Goal: Information Seeking & Learning: Learn about a topic

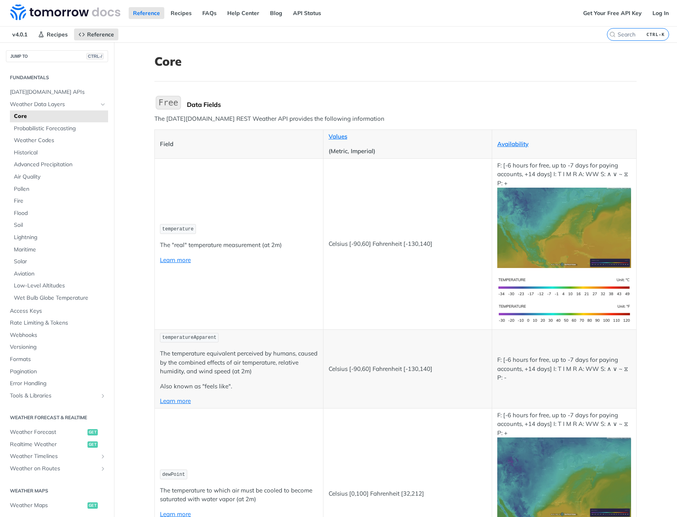
click at [175, 340] on span "temperatureApparent" at bounding box center [189, 338] width 54 height 6
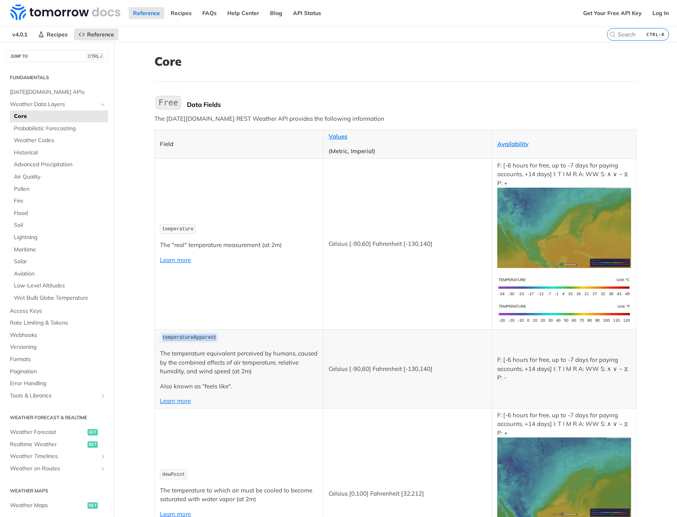
click at [175, 340] on span "temperatureApparent" at bounding box center [189, 338] width 54 height 6
drag, startPoint x: 175, startPoint y: 340, endPoint x: 184, endPoint y: 353, distance: 15.6
click at [184, 353] on p "The temperature equivalent perceived by humans, caused by the combined effects …" at bounding box center [239, 362] width 158 height 27
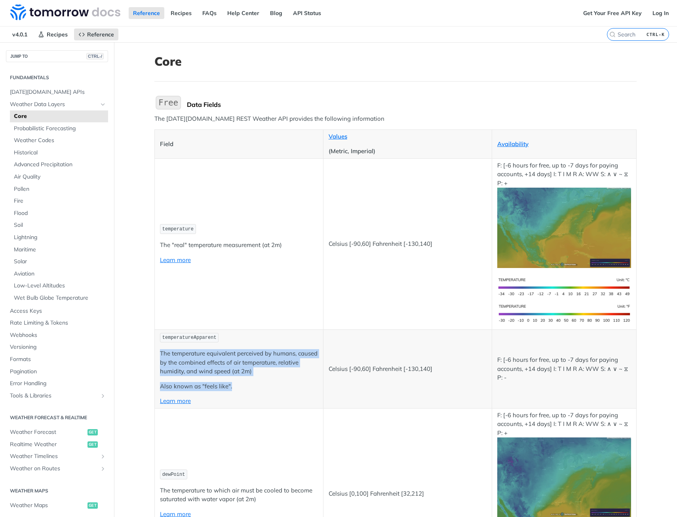
drag, startPoint x: 184, startPoint y: 353, endPoint x: 228, endPoint y: 379, distance: 52.2
click at [228, 379] on td "temperatureApparent The temperature equivalent perceived by humans, caused by t…" at bounding box center [239, 368] width 169 height 79
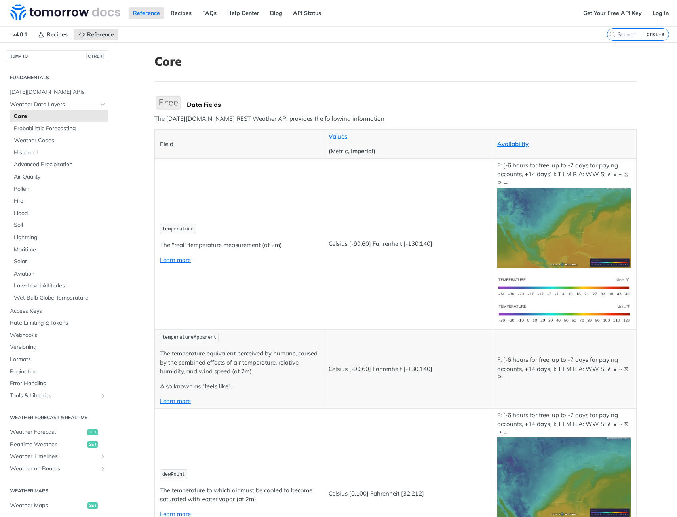
click at [228, 379] on td "temperatureApparent The temperature equivalent perceived by humans, caused by t…" at bounding box center [239, 368] width 169 height 79
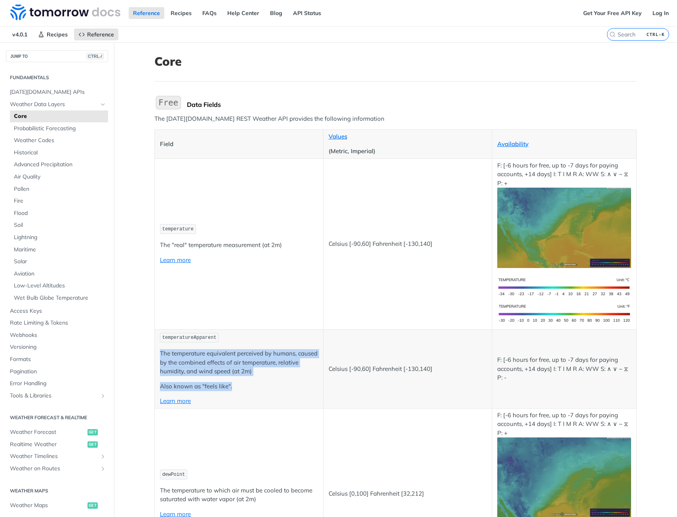
drag, startPoint x: 228, startPoint y: 379, endPoint x: 203, endPoint y: 345, distance: 42.8
click at [203, 345] on td "temperatureApparent The temperature equivalent perceived by humans, caused by t…" at bounding box center [239, 368] width 169 height 79
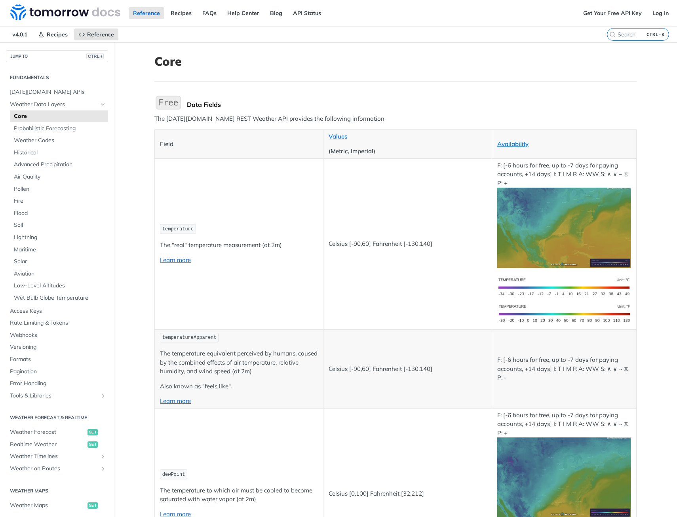
drag, startPoint x: 203, startPoint y: 345, endPoint x: 190, endPoint y: 339, distance: 14.2
click at [190, 339] on span "temperatureApparent" at bounding box center [189, 338] width 54 height 6
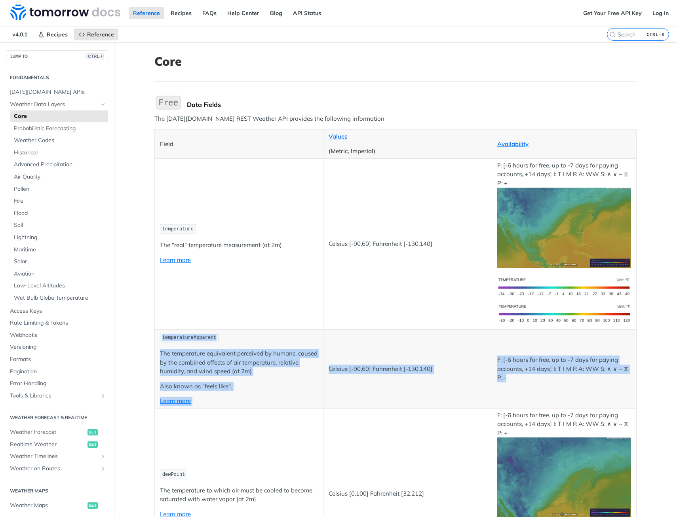
drag, startPoint x: 190, startPoint y: 339, endPoint x: 538, endPoint y: 383, distance: 350.2
click at [538, 383] on tr "temperatureApparent The temperature equivalent perceived by humans, caused by t…" at bounding box center [396, 368] width 482 height 79
click at [538, 383] on td "F: [-6 hours for free, up to -7 days for paying accounts, +14 days] I: T I M R …" at bounding box center [563, 368] width 144 height 79
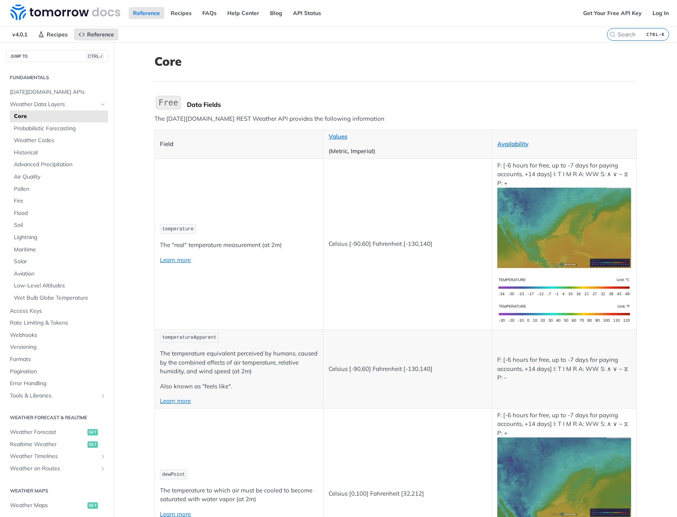
click at [538, 383] on td "F: [-6 hours for free, up to -7 days for paying accounts, +14 days] I: T I M R …" at bounding box center [563, 368] width 144 height 79
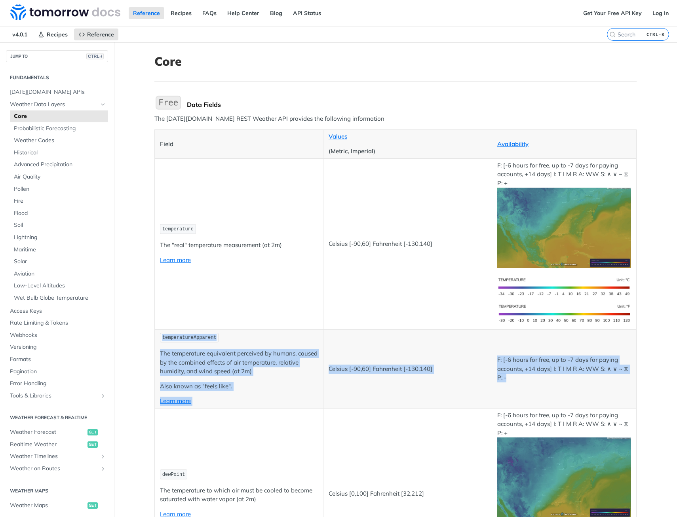
drag, startPoint x: 538, startPoint y: 383, endPoint x: 176, endPoint y: 332, distance: 365.0
click at [176, 332] on tr "temperatureApparent The temperature equivalent perceived by humans, caused by t…" at bounding box center [396, 368] width 482 height 79
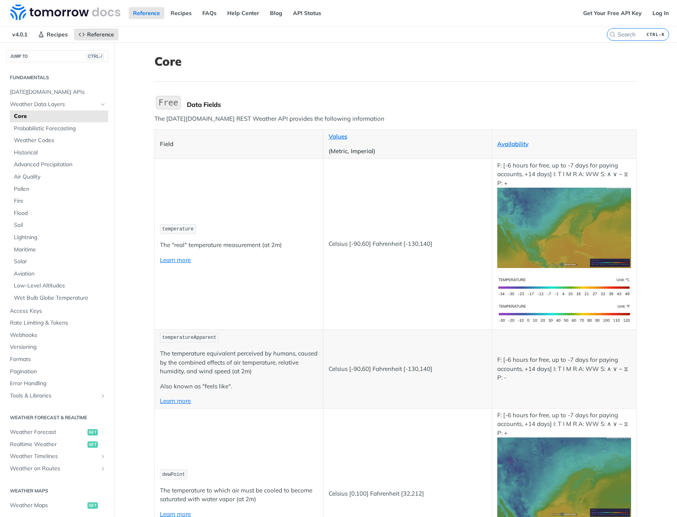
click at [176, 332] on p "temperatureApparent" at bounding box center [239, 337] width 158 height 11
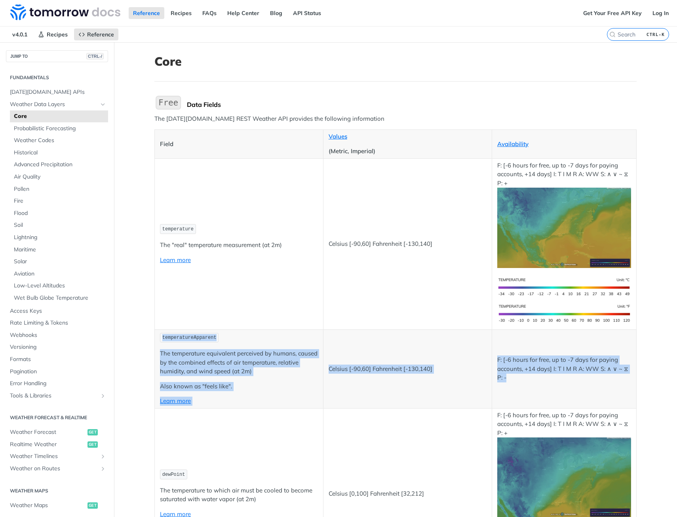
drag, startPoint x: 176, startPoint y: 332, endPoint x: 549, endPoint y: 372, distance: 375.0
click at [549, 372] on tr "temperatureApparent The temperature equivalent perceived by humans, caused by t…" at bounding box center [396, 368] width 482 height 79
click at [549, 372] on p "F: [-6 hours for free, up to -7 days for paying accounts, +14 days] I: T I M R …" at bounding box center [564, 368] width 134 height 27
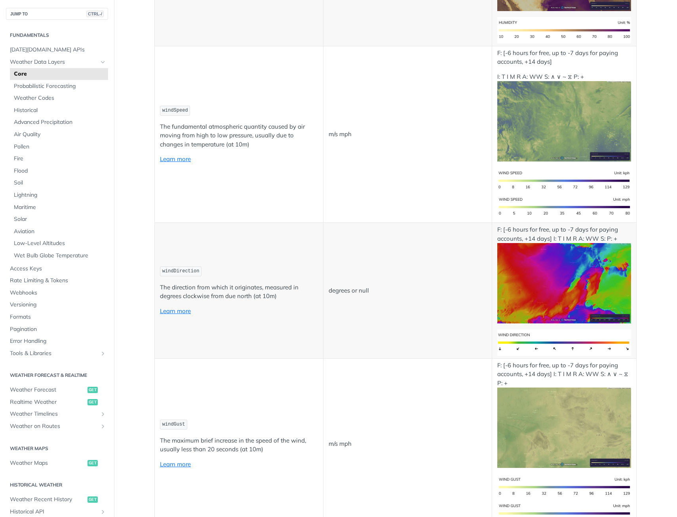
scroll to position [831, 0]
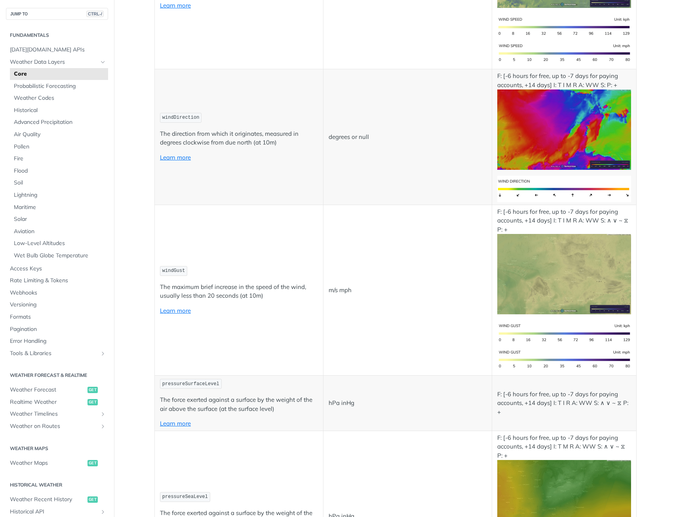
click at [228, 276] on p "windGust" at bounding box center [239, 270] width 158 height 11
click at [235, 288] on p "The maximum brief increase in the speed of the wind, usually less than 20 secon…" at bounding box center [239, 292] width 158 height 18
click at [275, 402] on p "The force exerted against a surface by the weight of the air above the surface …" at bounding box center [239, 404] width 158 height 18
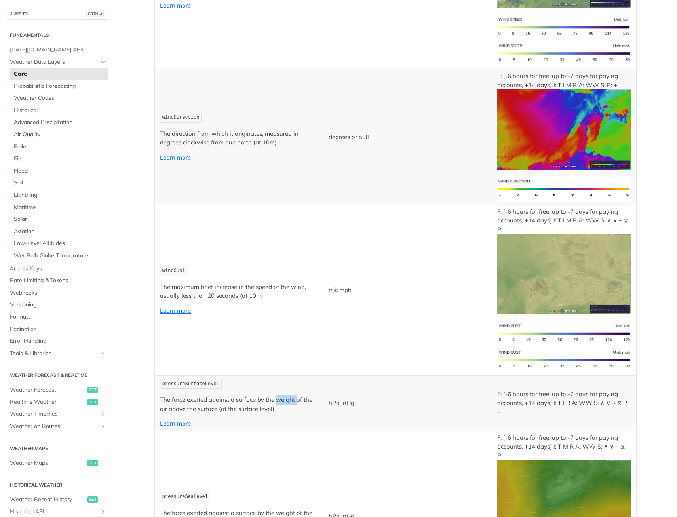
click at [275, 402] on p "The force exerted against a surface by the weight of the air above the surface …" at bounding box center [239, 404] width 158 height 18
drag, startPoint x: 275, startPoint y: 402, endPoint x: 250, endPoint y: 408, distance: 25.6
click at [250, 408] on p "The force exerted against a surface by the weight of the air above the surface …" at bounding box center [239, 404] width 158 height 18
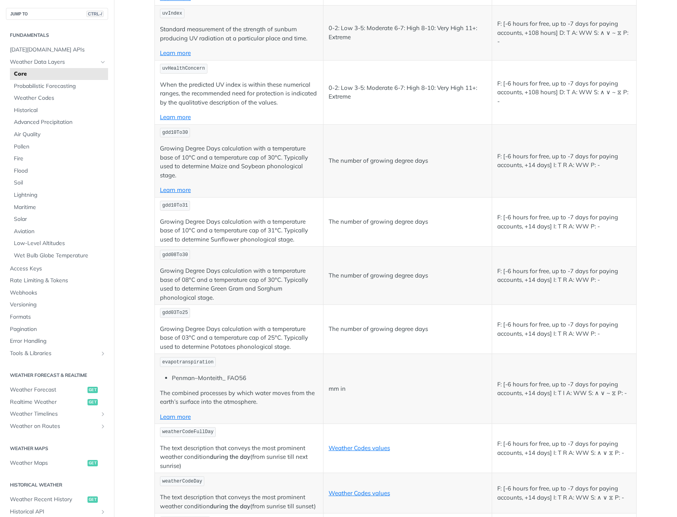
scroll to position [3561, 0]
click at [250, 230] on p "Growing Degree Days calculation with a temperature base of 10°C and a temperatu…" at bounding box center [239, 229] width 158 height 27
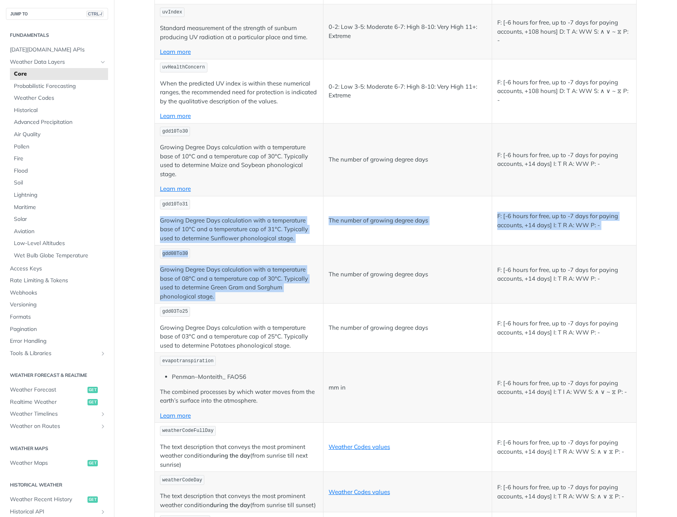
drag, startPoint x: 250, startPoint y: 230, endPoint x: 256, endPoint y: 279, distance: 50.2
click at [256, 279] on p "Growing Degree Days calculation with a temperature base of 08°C and a temperatu…" at bounding box center [239, 283] width 158 height 36
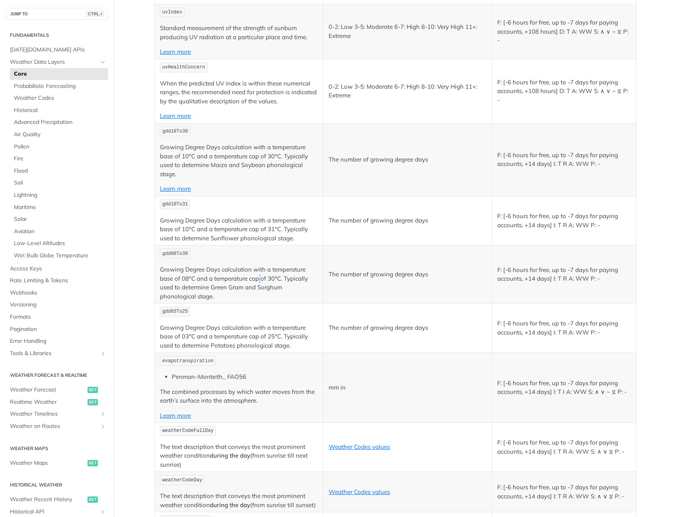
click at [256, 279] on p "Growing Degree Days calculation with a temperature base of 08°C and a temperatu…" at bounding box center [239, 283] width 158 height 36
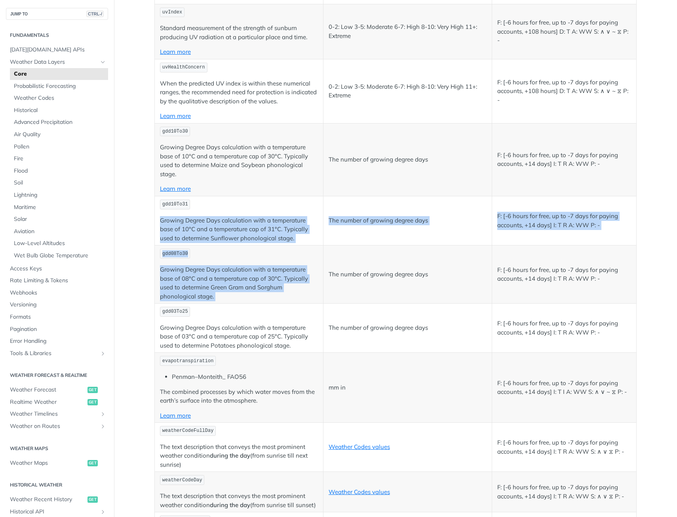
drag, startPoint x: 256, startPoint y: 279, endPoint x: 254, endPoint y: 216, distance: 63.7
click at [254, 216] on p "Growing Degree Days calculation with a temperature base of 10°C and a temperatu…" at bounding box center [239, 229] width 158 height 27
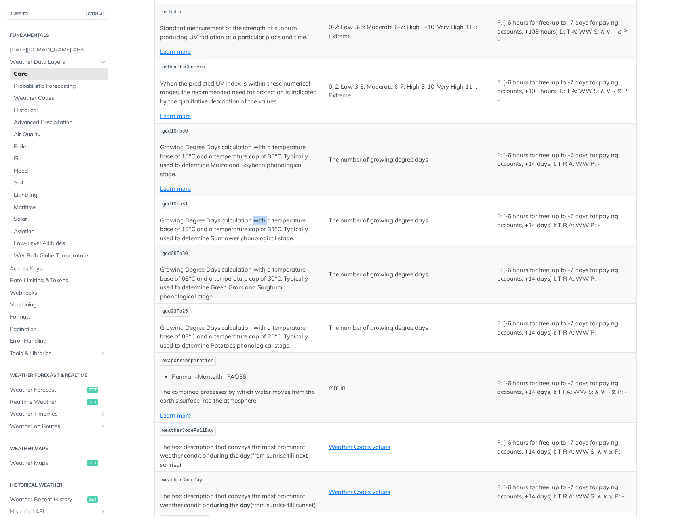
click at [254, 216] on p "Growing Degree Days calculation with a temperature base of 10°C and a temperatu…" at bounding box center [239, 229] width 158 height 27
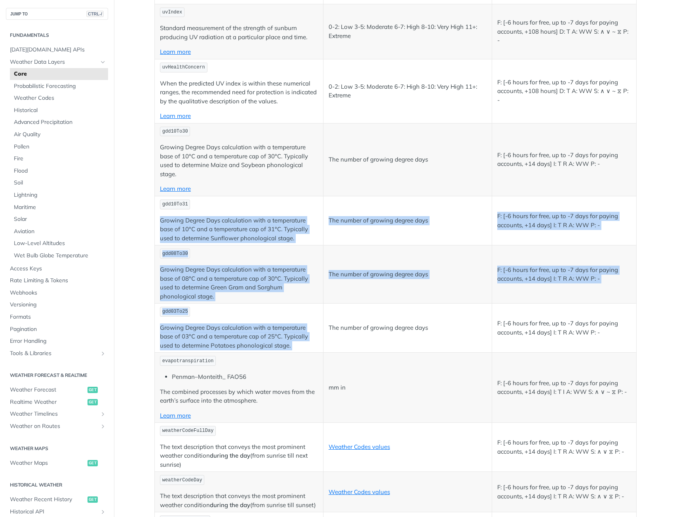
drag, startPoint x: 254, startPoint y: 216, endPoint x: 287, endPoint y: 330, distance: 119.0
click at [287, 330] on p "Growing Degree Days calculation with a temperature base of 03°C and a temperatu…" at bounding box center [239, 336] width 158 height 27
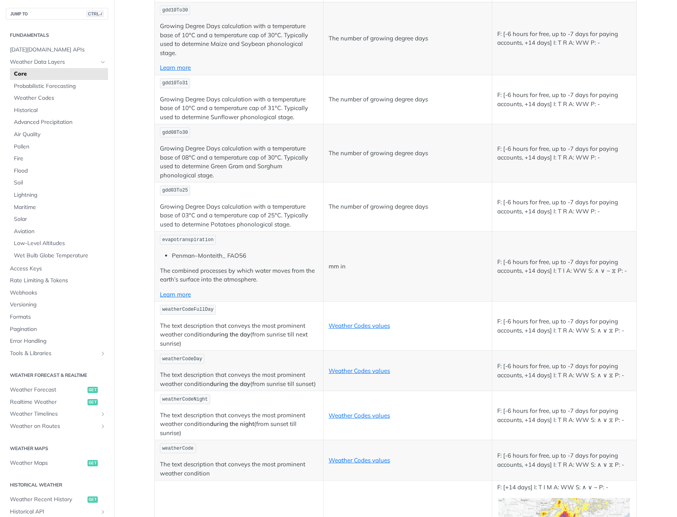
scroll to position [3720, 0]
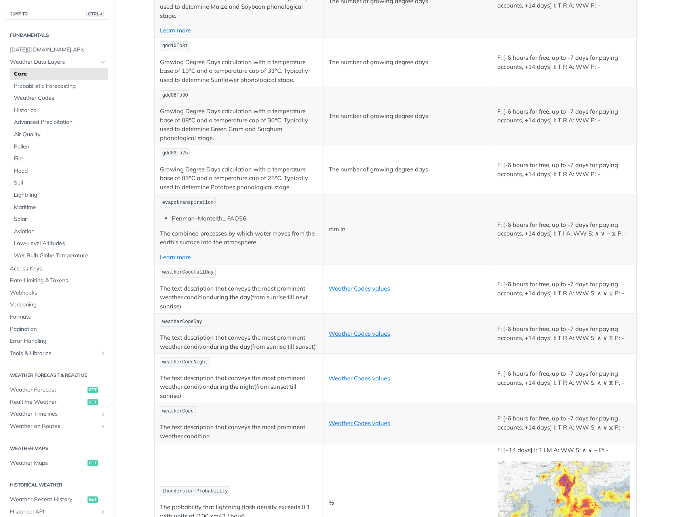
click at [222, 297] on strong "during the day" at bounding box center [230, 297] width 40 height 8
drag, startPoint x: 222, startPoint y: 297, endPoint x: 215, endPoint y: 340, distance: 43.7
click at [215, 340] on p "The text description that conveys the most prominent weather condition during t…" at bounding box center [239, 342] width 158 height 18
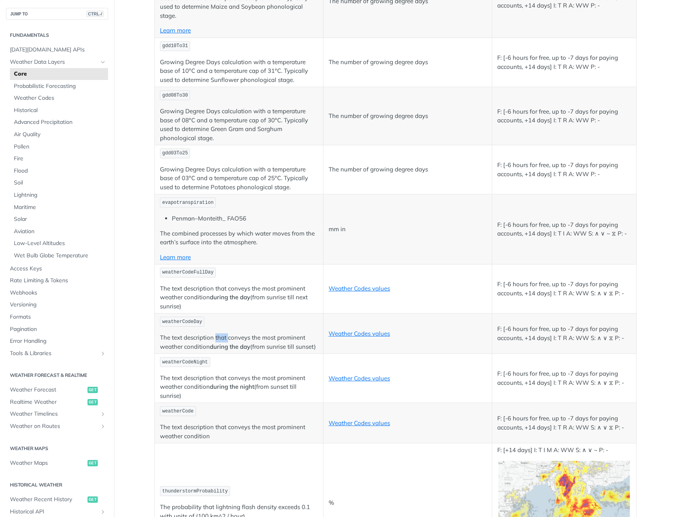
click at [215, 340] on p "The text description that conveys the most prominent weather condition during t…" at bounding box center [239, 342] width 158 height 18
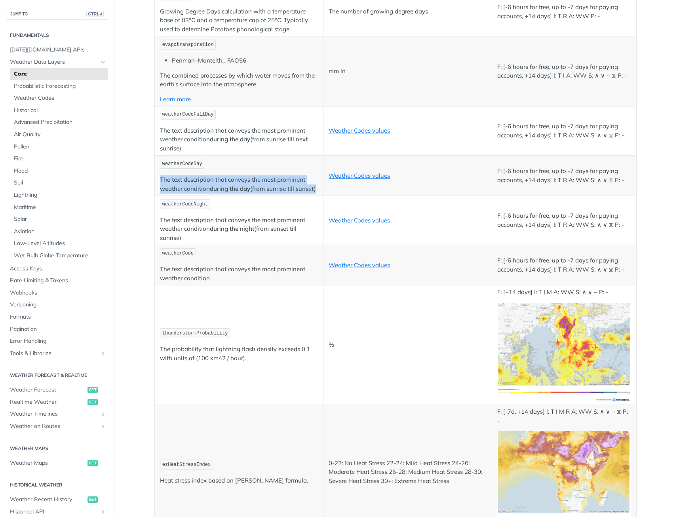
scroll to position [3878, 0]
click at [213, 345] on p "The probability that lightning flash density exceeds 0.1 with units of (100 km^…" at bounding box center [239, 353] width 158 height 18
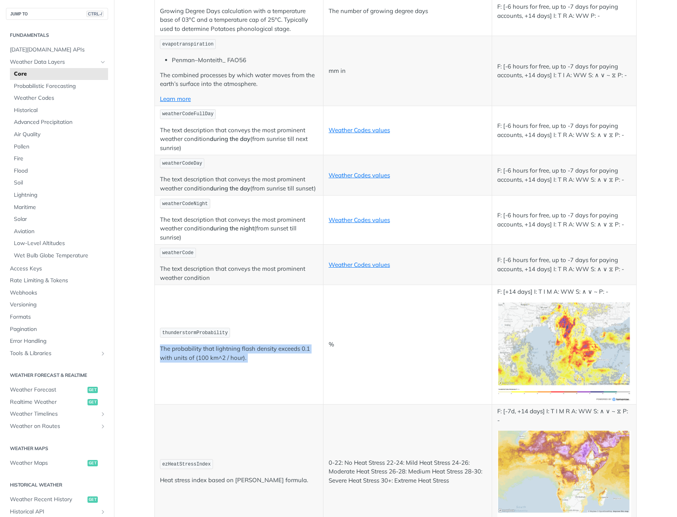
click at [213, 345] on p "The probability that lightning flash density exceeds 0.1 with units of (100 km^…" at bounding box center [239, 353] width 158 height 18
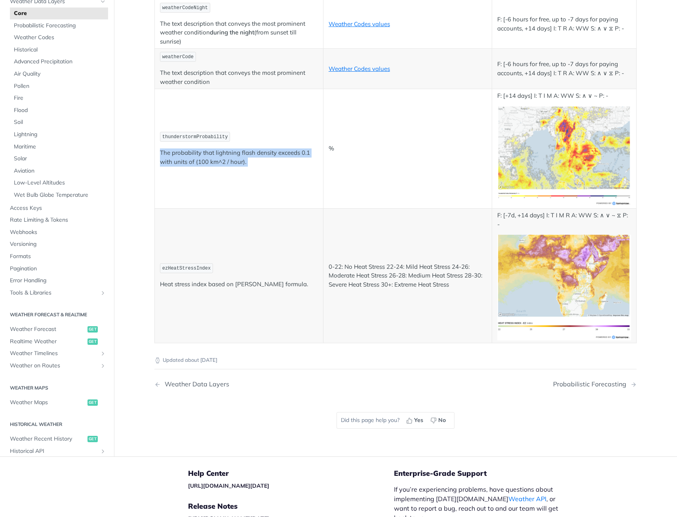
scroll to position [4076, 0]
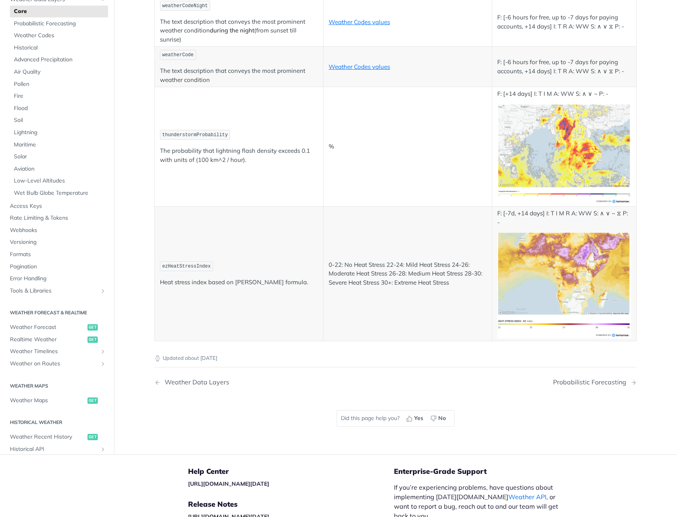
click at [197, 293] on td "ezHeatStressIndex Heat stress index based on [PERSON_NAME] formula." at bounding box center [239, 274] width 169 height 135
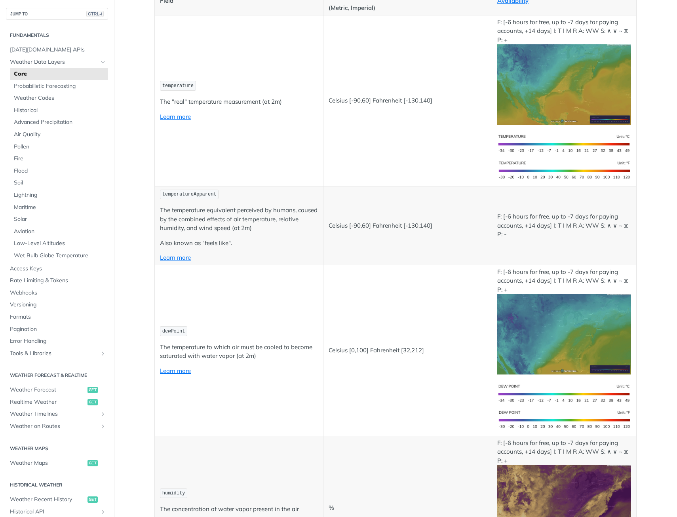
scroll to position [0, 0]
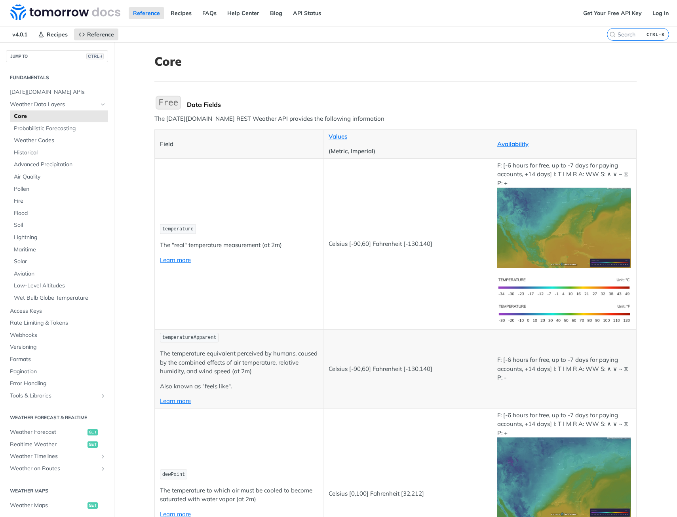
click at [220, 245] on p "The "real" temperature measurement (at 2m)" at bounding box center [239, 245] width 158 height 9
click at [362, 252] on td "Celsius [-90,60] Fahrenheit [-130,140]" at bounding box center [407, 243] width 169 height 171
click at [365, 244] on p "Celsius [-90,60] Fahrenheit [-130,140]" at bounding box center [407, 243] width 158 height 9
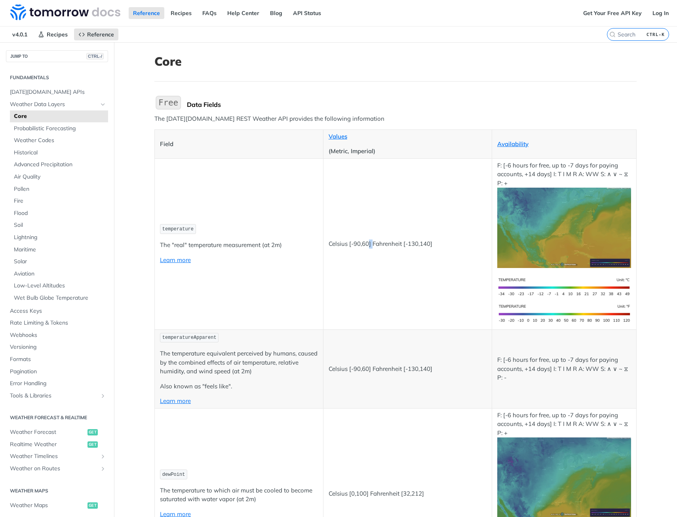
click at [365, 244] on p "Celsius [-90,60] Fahrenheit [-130,140]" at bounding box center [407, 243] width 158 height 9
drag, startPoint x: 365, startPoint y: 244, endPoint x: 331, endPoint y: 243, distance: 33.6
click at [331, 243] on p "Celsius [-90,60] Fahrenheit [-130,140]" at bounding box center [407, 243] width 158 height 9
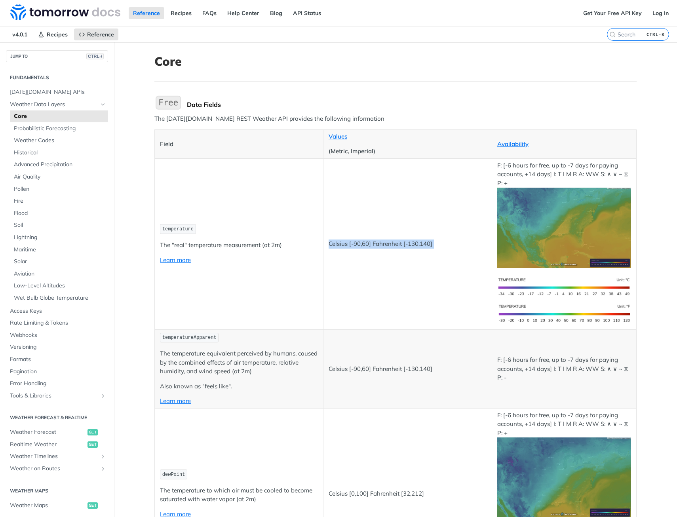
click at [331, 243] on p "Celsius [-90,60] Fahrenheit [-130,140]" at bounding box center [407, 243] width 158 height 9
drag, startPoint x: 331, startPoint y: 243, endPoint x: 263, endPoint y: 237, distance: 68.7
click at [263, 237] on td "temperature The "real" temperature measurement (at 2m) Learn more" at bounding box center [239, 243] width 169 height 171
drag, startPoint x: 263, startPoint y: 237, endPoint x: 153, endPoint y: 211, distance: 112.9
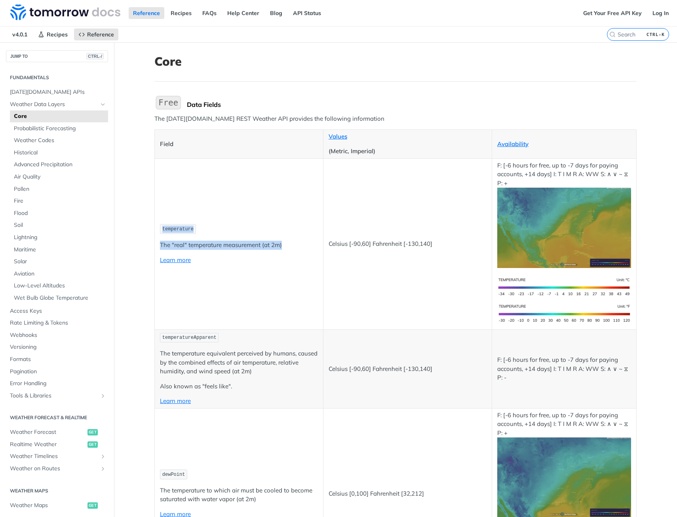
click at [155, 211] on td "temperature The "real" temperature measurement (at 2m) Learn more" at bounding box center [239, 243] width 169 height 171
drag, startPoint x: 153, startPoint y: 211, endPoint x: 473, endPoint y: 245, distance: 321.5
click at [473, 245] on tr "temperature The "real" temperature measurement (at 2m) Learn more Celsius [-90,…" at bounding box center [396, 243] width 482 height 171
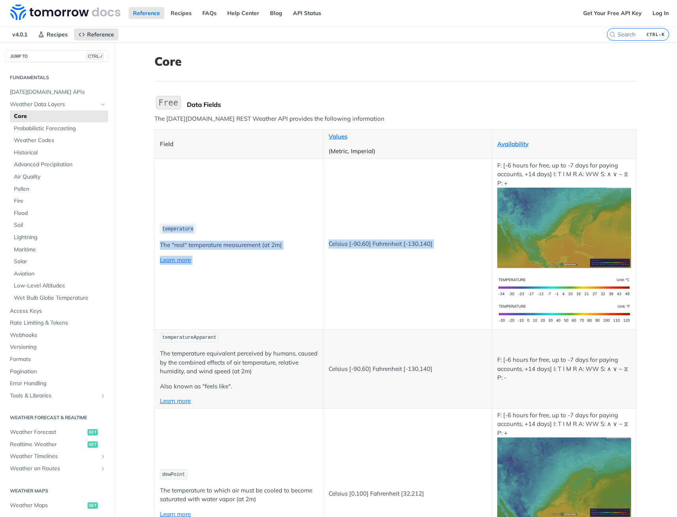
drag, startPoint x: 473, startPoint y: 245, endPoint x: 459, endPoint y: 237, distance: 15.9
click at [459, 237] on td "Celsius [-90,60] Fahrenheit [-130,140]" at bounding box center [407, 243] width 169 height 171
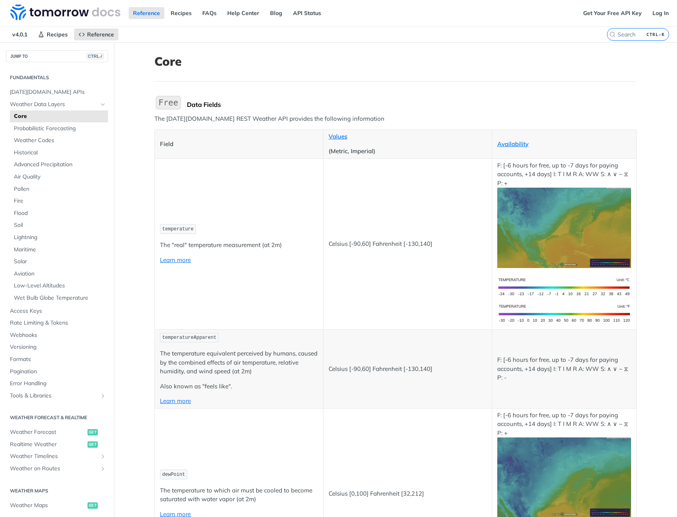
click at [448, 242] on p "Celsius [-90,60] Fahrenheit [-130,140]" at bounding box center [407, 243] width 158 height 9
click at [447, 242] on p "Celsius [-90,60] Fahrenheit [-130,140]" at bounding box center [407, 243] width 158 height 9
click at [438, 240] on p "Celsius [-90,60] Fahrenheit [-130,140]" at bounding box center [407, 243] width 158 height 9
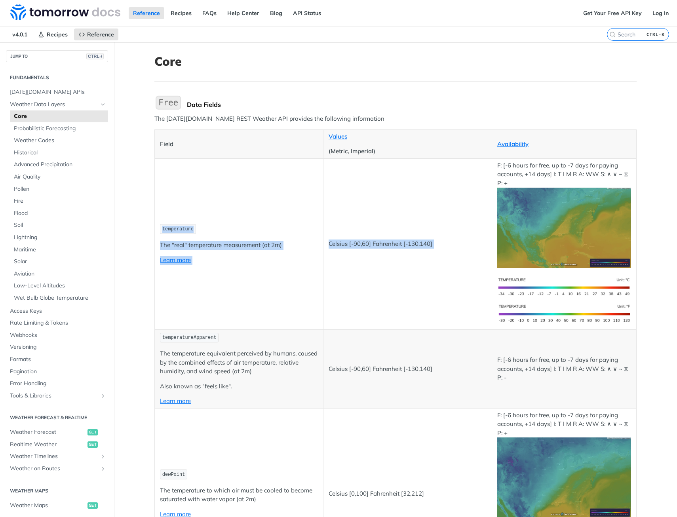
drag, startPoint x: 438, startPoint y: 240, endPoint x: 161, endPoint y: 196, distance: 280.4
click at [161, 196] on tr "temperature The "real" temperature measurement (at 2m) Learn more Celsius [-90,…" at bounding box center [396, 243] width 482 height 171
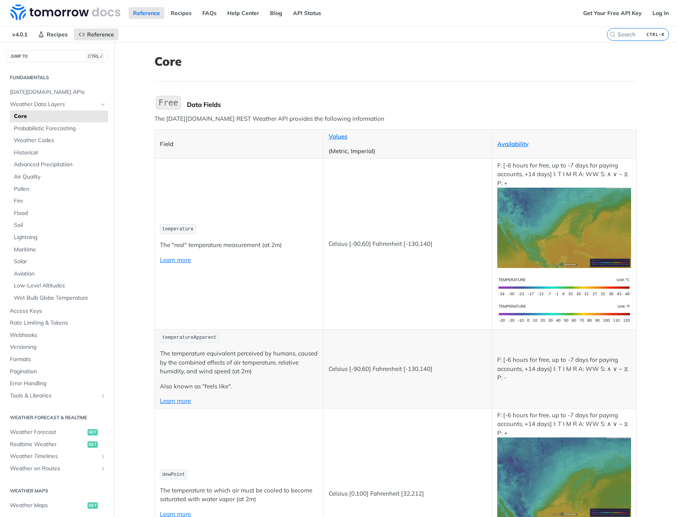
drag, startPoint x: 161, startPoint y: 196, endPoint x: 156, endPoint y: 223, distance: 27.3
click at [156, 223] on td "temperature The "real" temperature measurement (at 2m) Learn more" at bounding box center [239, 243] width 169 height 171
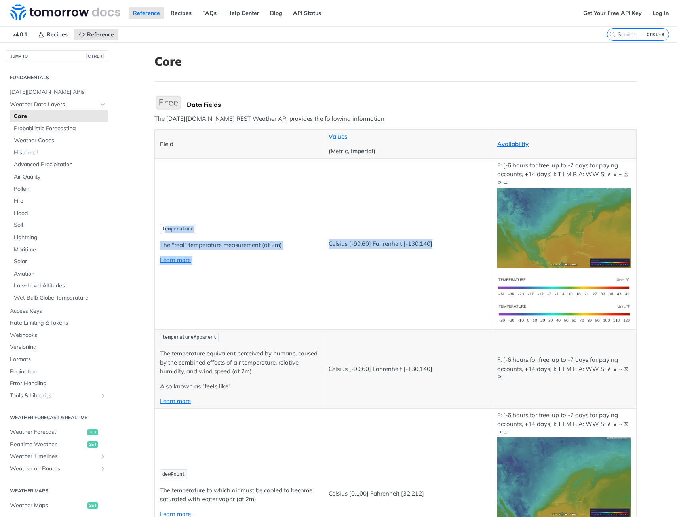
drag, startPoint x: 161, startPoint y: 226, endPoint x: 446, endPoint y: 245, distance: 285.6
click at [446, 245] on tr "temperature The "real" temperature measurement (at 2m) Learn more Celsius [-90,…" at bounding box center [396, 243] width 482 height 171
drag, startPoint x: 446, startPoint y: 245, endPoint x: 415, endPoint y: 245, distance: 30.9
click at [415, 245] on p "Celsius [-90,60] Fahrenheit [-130,140]" at bounding box center [407, 243] width 158 height 9
drag, startPoint x: 432, startPoint y: 244, endPoint x: 158, endPoint y: 216, distance: 275.6
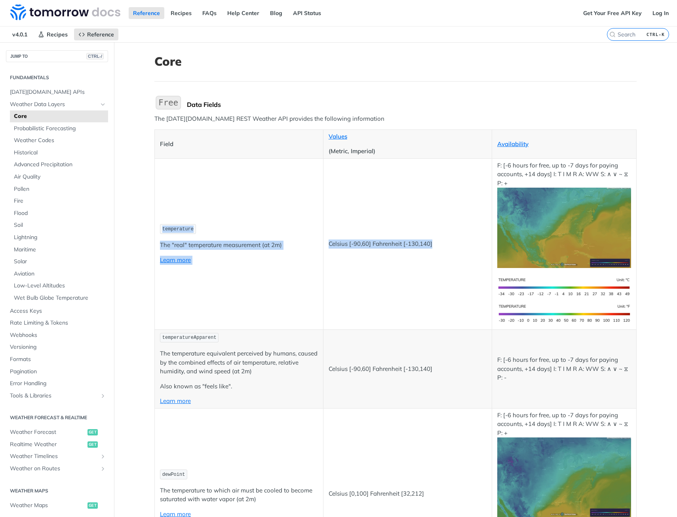
click at [158, 216] on tr "temperature The "real" temperature measurement (at 2m) Learn more Celsius [-90,…" at bounding box center [396, 243] width 482 height 171
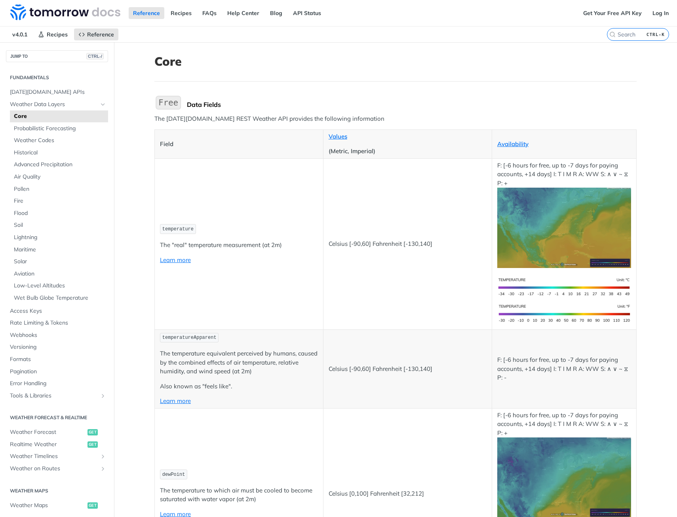
click at [158, 216] on td "temperature The "real" temperature measurement (at 2m) Learn more" at bounding box center [239, 243] width 169 height 171
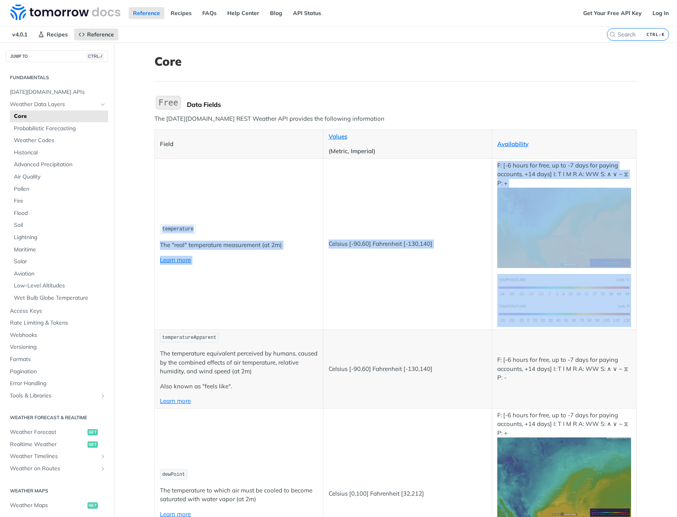
drag, startPoint x: 158, startPoint y: 216, endPoint x: 624, endPoint y: 313, distance: 476.1
click at [624, 313] on tr "temperature The "real" temperature measurement (at 2m) Learn more Celsius [-90,…" at bounding box center [396, 243] width 482 height 171
drag, startPoint x: 624, startPoint y: 313, endPoint x: 326, endPoint y: 259, distance: 302.9
click at [326, 259] on td "Celsius [-90,60] Fahrenheit [-130,140]" at bounding box center [407, 243] width 169 height 171
drag, startPoint x: 161, startPoint y: 201, endPoint x: 598, endPoint y: 323, distance: 453.5
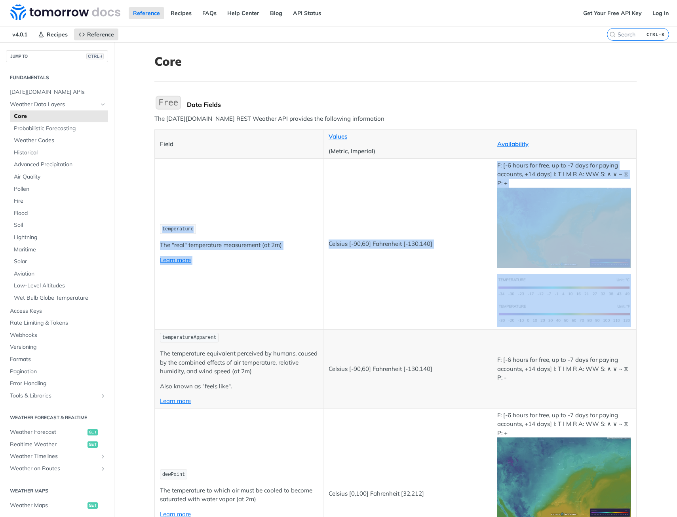
click at [598, 323] on tr "temperature The "real" temperature measurement (at 2m) Learn more Celsius [-90,…" at bounding box center [396, 243] width 482 height 171
drag, startPoint x: 598, startPoint y: 323, endPoint x: 389, endPoint y: 250, distance: 221.8
click at [389, 250] on td "Celsius [-90,60] Fahrenheit [-130,140]" at bounding box center [407, 243] width 169 height 171
drag, startPoint x: 162, startPoint y: 182, endPoint x: 621, endPoint y: 324, distance: 480.5
click at [621, 324] on tr "temperature The "real" temperature measurement (at 2m) Learn more Celsius [-90,…" at bounding box center [396, 243] width 482 height 171
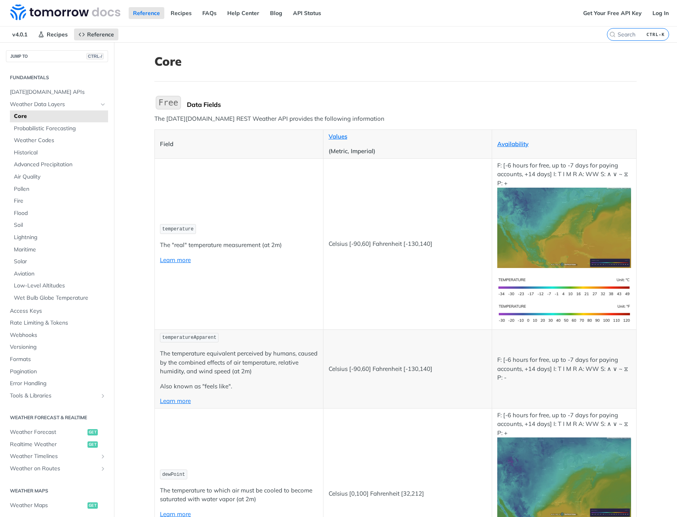
drag, startPoint x: 621, startPoint y: 324, endPoint x: 635, endPoint y: 322, distance: 14.7
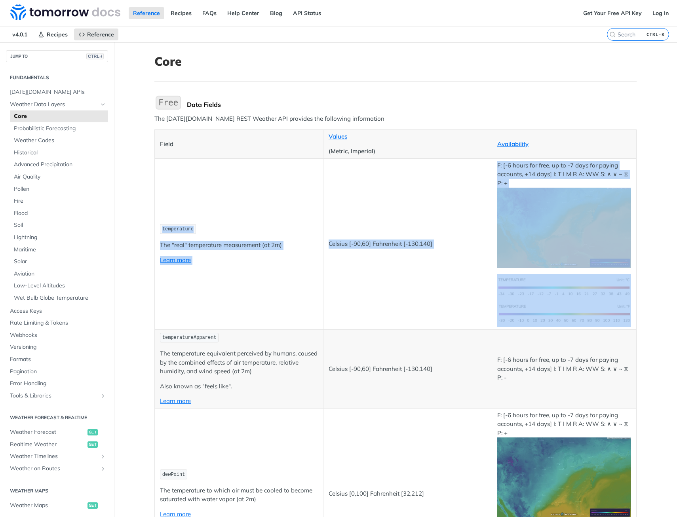
drag, startPoint x: 167, startPoint y: 188, endPoint x: 626, endPoint y: 301, distance: 473.1
click at [626, 301] on tr "temperature The "real" temperature measurement (at 2m) Learn more Celsius [-90,…" at bounding box center [396, 243] width 482 height 171
click at [360, 285] on td "Celsius [-90,60] Fahrenheit [-130,140]" at bounding box center [407, 243] width 169 height 171
drag, startPoint x: 165, startPoint y: 182, endPoint x: 616, endPoint y: 320, distance: 472.6
click at [616, 320] on tr "temperature The "real" temperature measurement (at 2m) Learn more Celsius [-90,…" at bounding box center [396, 243] width 482 height 171
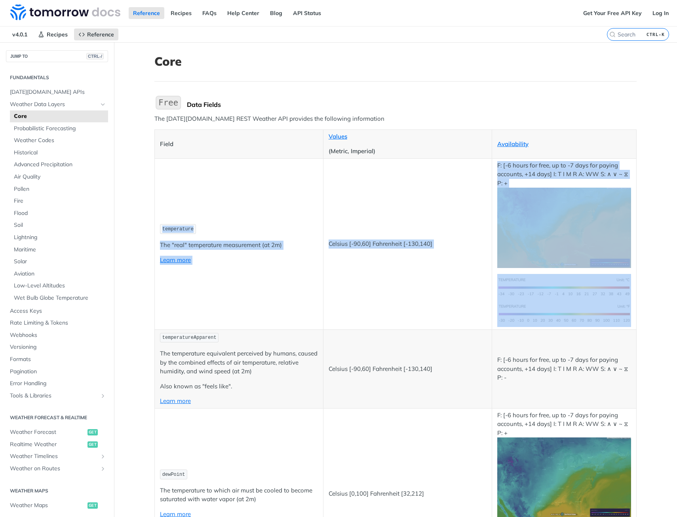
drag, startPoint x: 616, startPoint y: 320, endPoint x: 375, endPoint y: 281, distance: 245.0
click at [375, 281] on td "Celsius [-90,60] Fahrenheit [-130,140]" at bounding box center [407, 243] width 169 height 171
drag, startPoint x: 218, startPoint y: 198, endPoint x: 588, endPoint y: 317, distance: 389.4
click at [588, 317] on tr "temperature The "real" temperature measurement (at 2m) Learn more Celsius [-90,…" at bounding box center [396, 243] width 482 height 171
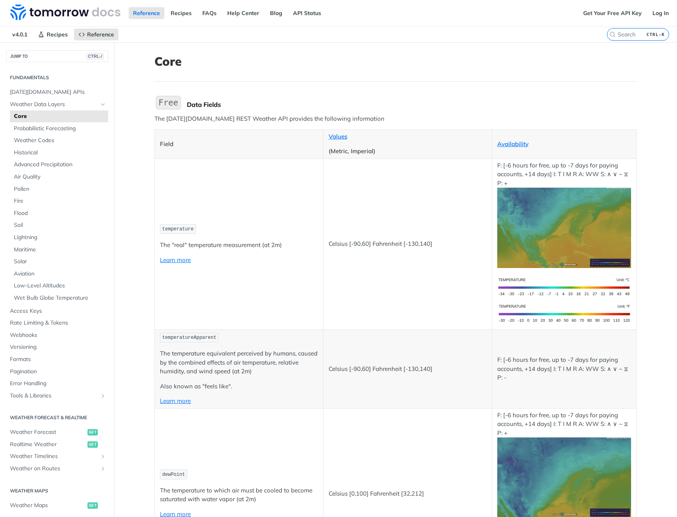
click at [187, 212] on td "temperature The "real" temperature measurement (at 2m) Learn more" at bounding box center [239, 243] width 169 height 171
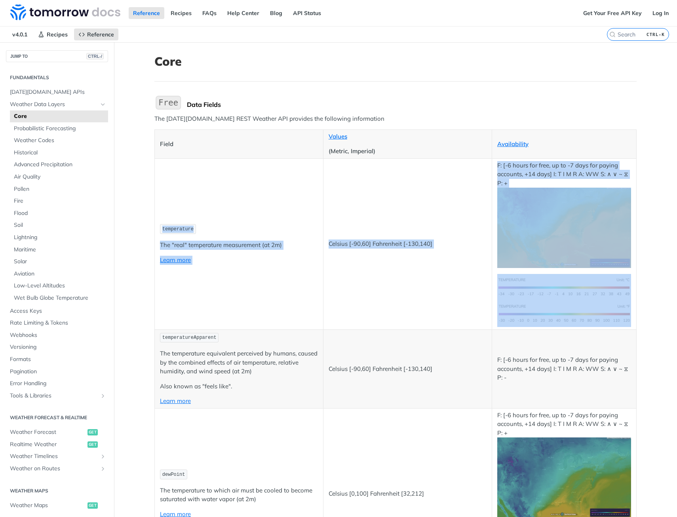
drag, startPoint x: 172, startPoint y: 186, endPoint x: 581, endPoint y: 311, distance: 427.6
click at [581, 311] on tr "temperature The "real" temperature measurement (at 2m) Learn more Celsius [-90,…" at bounding box center [396, 243] width 482 height 171
click at [223, 189] on td "temperature The "real" temperature measurement (at 2m) Learn more" at bounding box center [239, 243] width 169 height 171
drag, startPoint x: 182, startPoint y: 175, endPoint x: 611, endPoint y: 307, distance: 448.6
click at [611, 307] on tr "temperature The "real" temperature measurement (at 2m) Learn more Celsius [-90,…" at bounding box center [396, 243] width 482 height 171
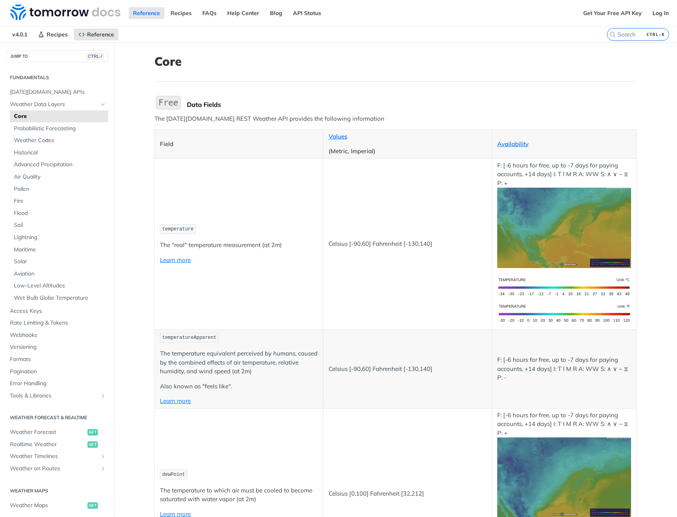
click at [165, 173] on td "temperature The "real" temperature measurement (at 2m) Learn more" at bounding box center [239, 243] width 169 height 171
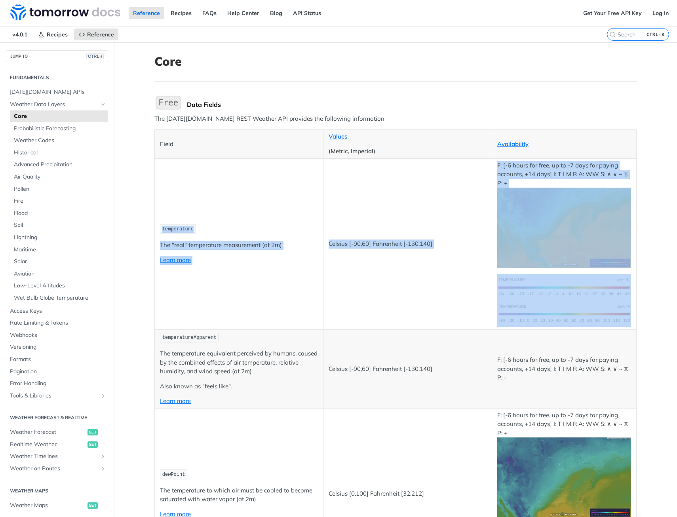
drag, startPoint x: 159, startPoint y: 167, endPoint x: 622, endPoint y: 316, distance: 486.3
click at [622, 316] on tr "temperature The "real" temperature measurement (at 2m) Learn more Celsius [-90,…" at bounding box center [396, 243] width 482 height 171
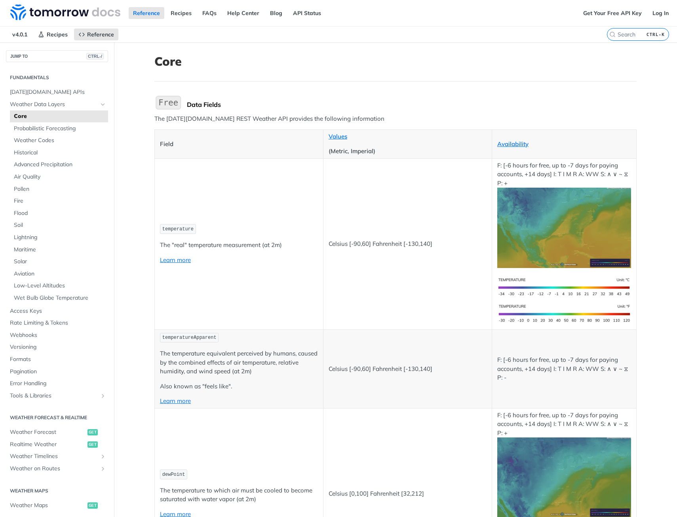
drag, startPoint x: 622, startPoint y: 316, endPoint x: 114, endPoint y: 157, distance: 532.3
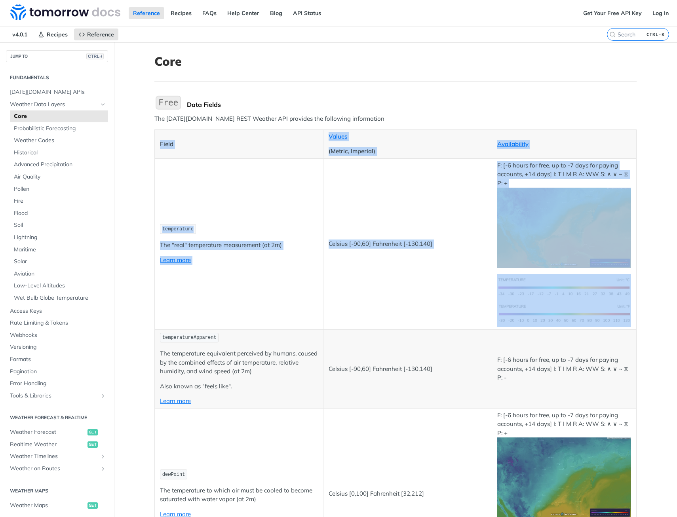
drag, startPoint x: 153, startPoint y: 138, endPoint x: 632, endPoint y: 313, distance: 509.4
click at [632, 313] on td "F: [-6 hours for free, up to -7 days for paying accounts, +14 days] I: T I M R …" at bounding box center [563, 243] width 144 height 171
drag, startPoint x: 630, startPoint y: 319, endPoint x: 169, endPoint y: 146, distance: 492.9
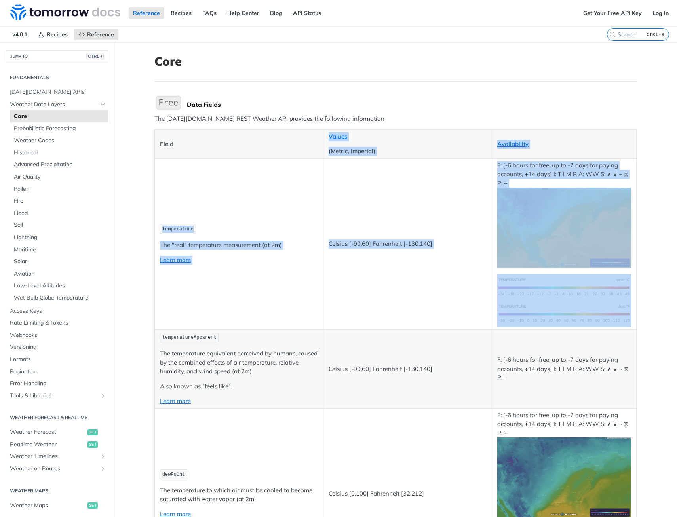
click at [169, 146] on p "Field" at bounding box center [239, 144] width 158 height 9
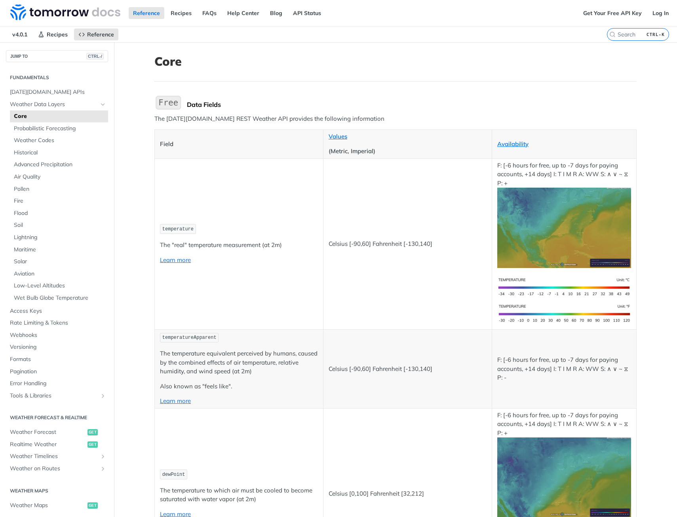
click at [169, 146] on p "Field" at bounding box center [239, 144] width 158 height 9
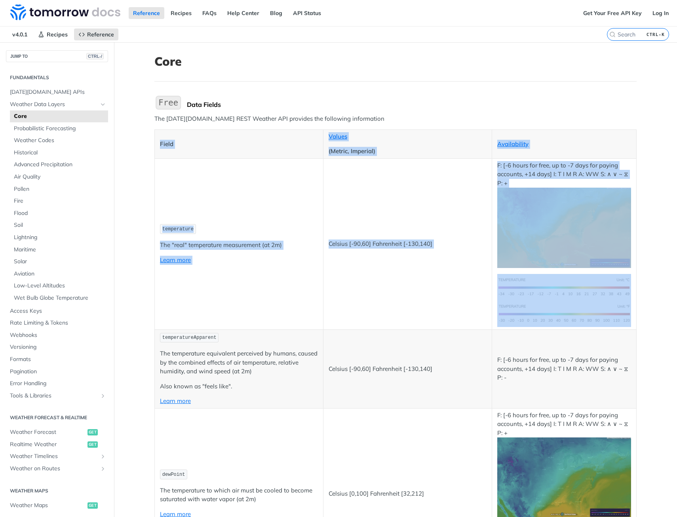
drag, startPoint x: 169, startPoint y: 146, endPoint x: 554, endPoint y: 305, distance: 416.4
click at [385, 278] on td "Celsius [-90,60] Fahrenheit [-130,140]" at bounding box center [407, 243] width 169 height 171
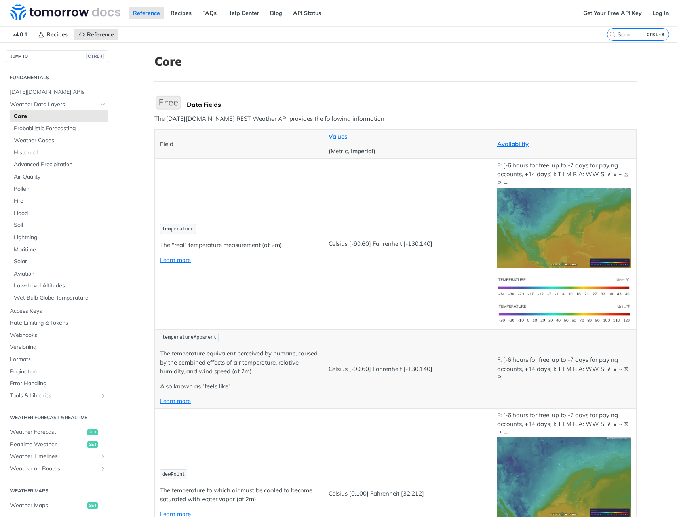
click at [563, 217] on img "Expand image" at bounding box center [564, 228] width 134 height 80
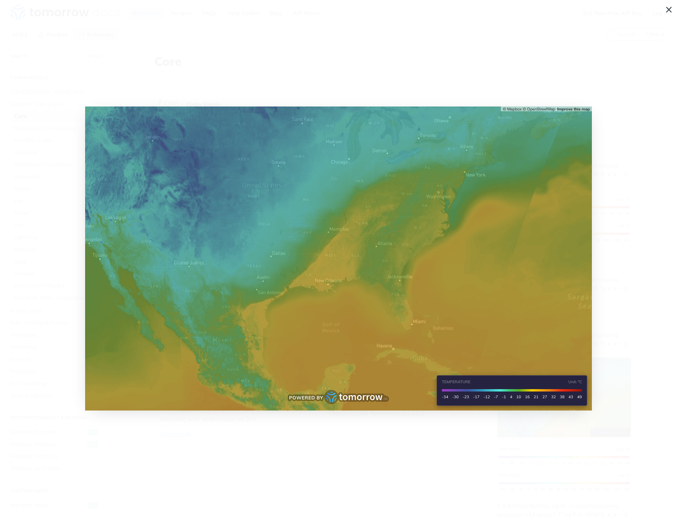
click at [335, 107] on img "Collapse image" at bounding box center [338, 258] width 506 height 304
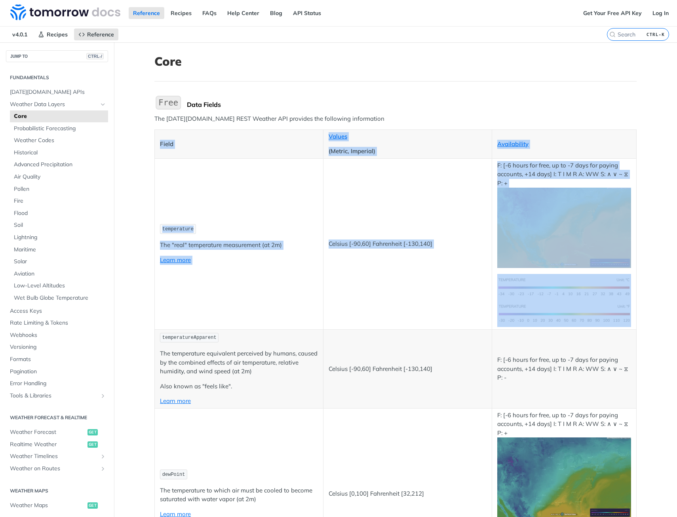
drag, startPoint x: 148, startPoint y: 141, endPoint x: 629, endPoint y: 317, distance: 511.6
drag, startPoint x: 629, startPoint y: 317, endPoint x: 336, endPoint y: 277, distance: 295.6
click at [336, 277] on td "Celsius [-90,60] Fahrenheit [-130,140]" at bounding box center [407, 243] width 169 height 171
click at [213, 182] on td "temperature The "real" temperature measurement (at 2m) Learn more" at bounding box center [239, 243] width 169 height 171
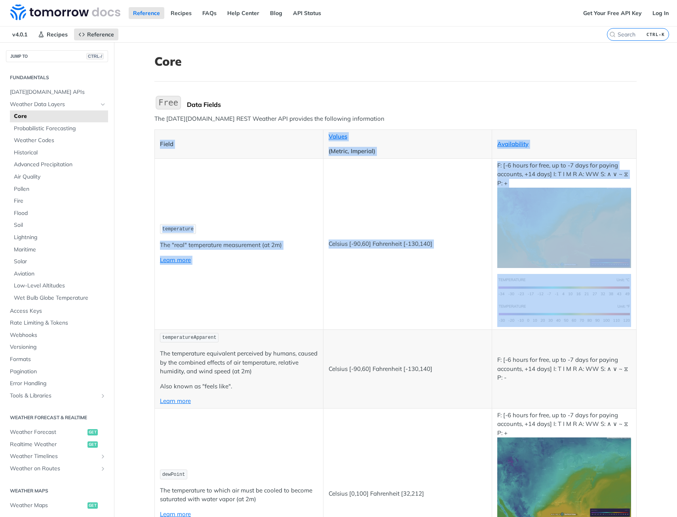
drag, startPoint x: 151, startPoint y: 141, endPoint x: 605, endPoint y: 310, distance: 484.8
click at [605, 310] on img "Expand image" at bounding box center [564, 313] width 134 height 27
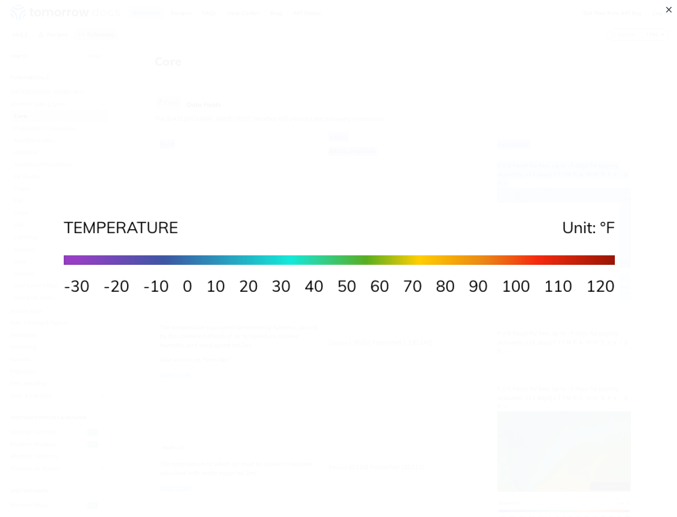
click at [605, 310] on img "Collapse image" at bounding box center [338, 258] width 562 height 111
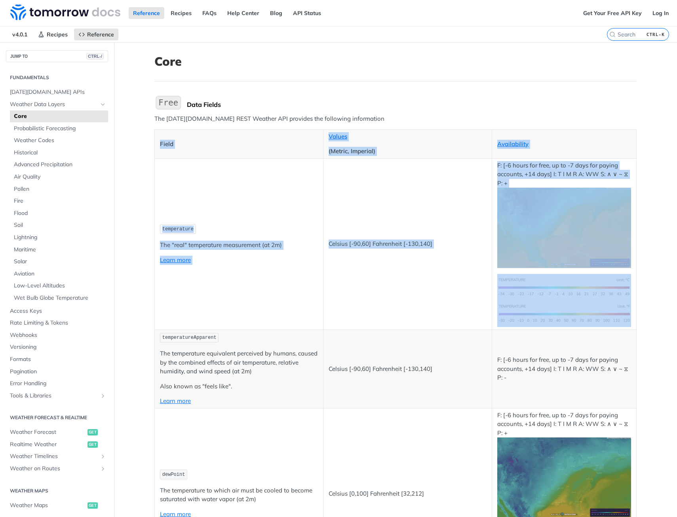
click at [336, 284] on td "Celsius [-90,60] Fahrenheit [-130,140]" at bounding box center [407, 243] width 169 height 171
drag
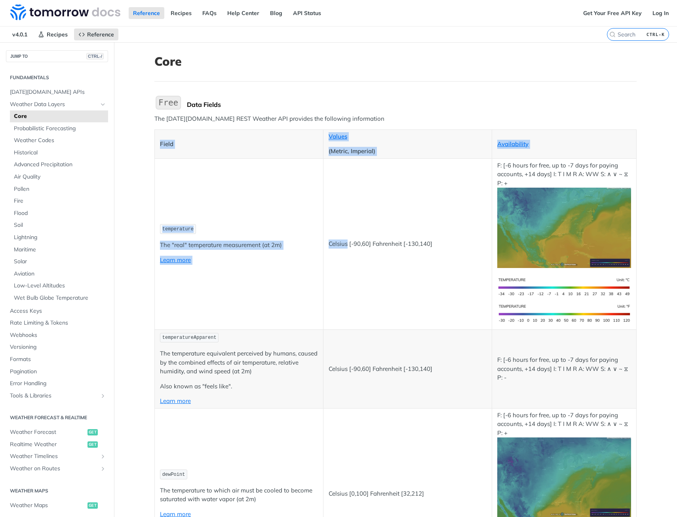
click at [338, 245] on p "Celsius [-90,60] Fahrenheit [-130,140]" at bounding box center [407, 243] width 158 height 9
click at [364, 222] on td "Celsius [-90,60] Fahrenheit [-130,140]" at bounding box center [407, 243] width 169 height 171
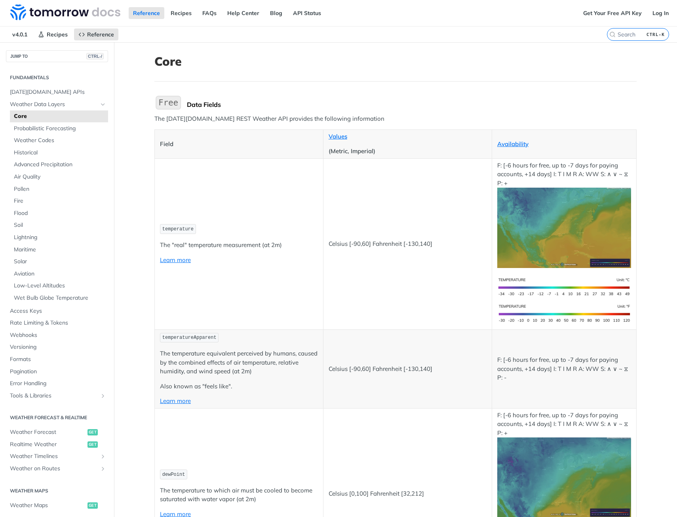
click at [221, 243] on p "The "real" temperature measurement (at 2m)" at bounding box center [239, 245] width 158 height 9
drag, startPoint x: 221, startPoint y: 243, endPoint x: 157, endPoint y: 142, distance: 119.8
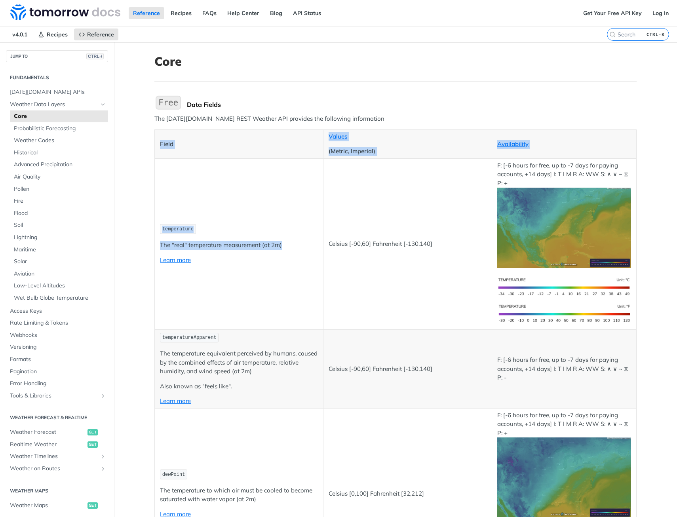
click at [160, 141] on p "Field" at bounding box center [239, 144] width 158 height 9
drag, startPoint x: 157, startPoint y: 141, endPoint x: 161, endPoint y: 146, distance: 6.4
click at [161, 146] on p "Field" at bounding box center [239, 144] width 158 height 9
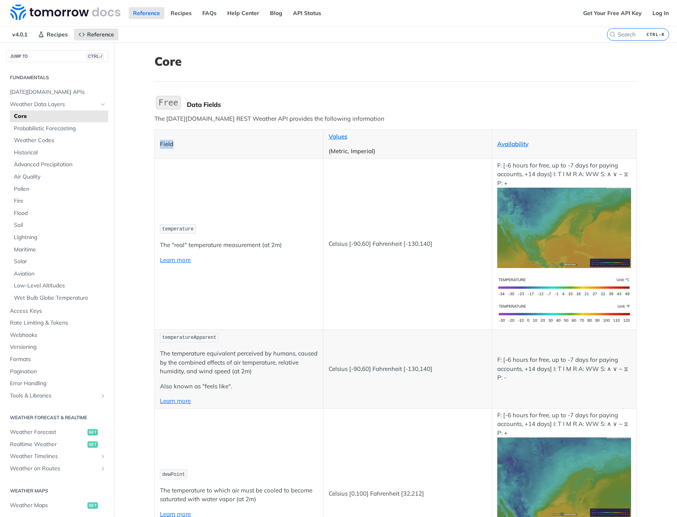
click at [161, 146] on p "Field" at bounding box center [239, 144] width 158 height 9
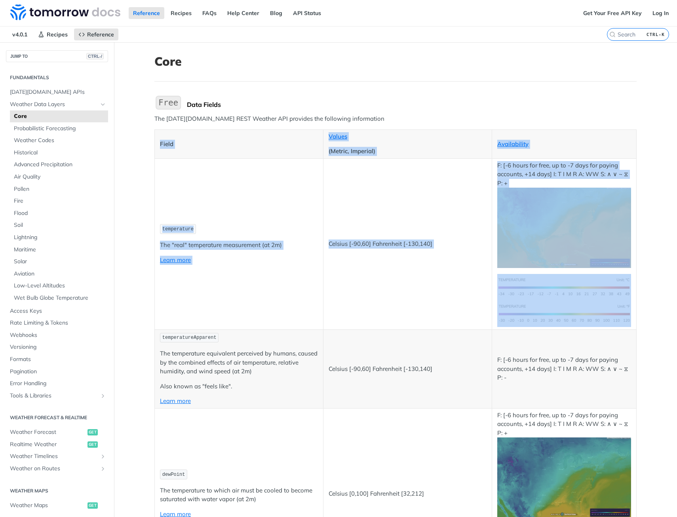
drag, startPoint x: 161, startPoint y: 146, endPoint x: 589, endPoint y: 319, distance: 461.3
drag, startPoint x: 589, startPoint y: 319, endPoint x: 337, endPoint y: 267, distance: 257.1
click at [337, 267] on td "Celsius [-90,60] Fahrenheit [-130,140]" at bounding box center [407, 243] width 169 height 171
drag, startPoint x: 154, startPoint y: 140, endPoint x: 614, endPoint y: 309, distance: 489.9
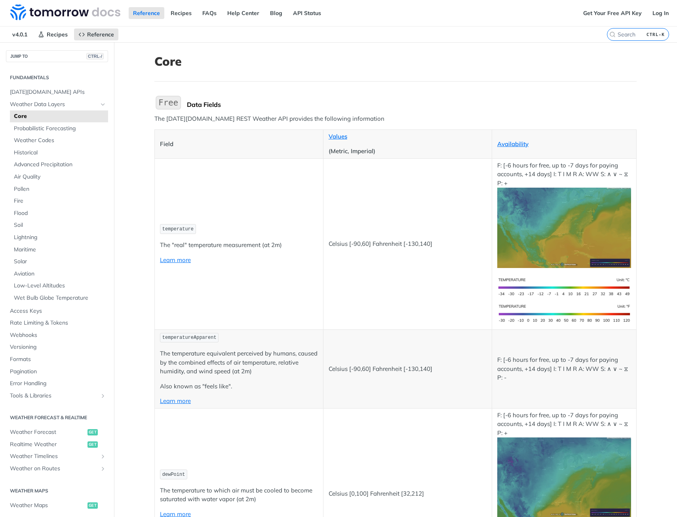
drag, startPoint x: 614, startPoint y: 309, endPoint x: 656, endPoint y: 312, distance: 42.5
